Goal: Navigation & Orientation: Find specific page/section

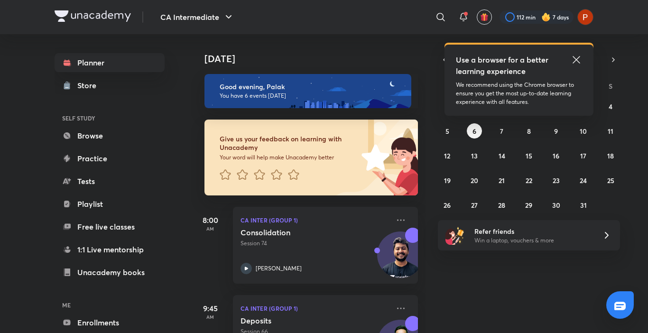
click at [576, 58] on icon at bounding box center [576, 59] width 11 height 11
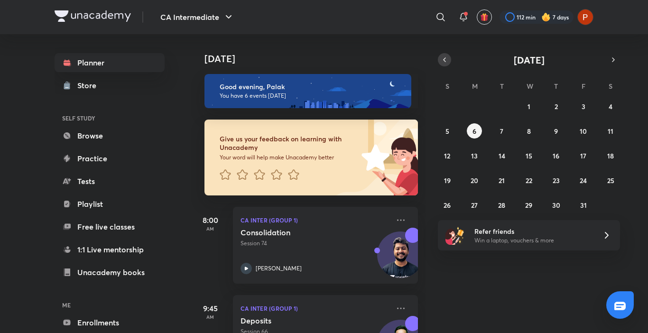
click at [449, 58] on button "button" at bounding box center [444, 59] width 13 height 13
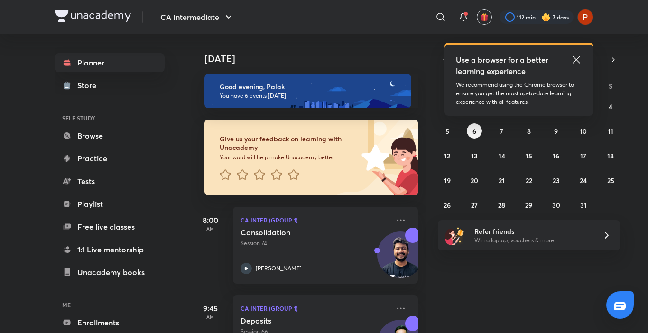
click at [575, 62] on icon at bounding box center [576, 59] width 11 height 11
